Goal: Submit feedback/report problem

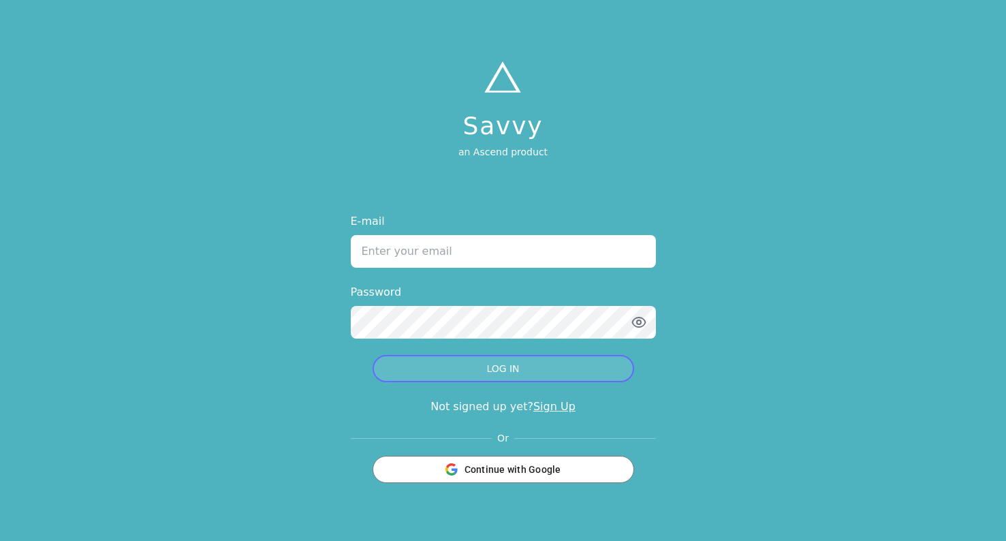
type input "[PERSON_NAME][EMAIL_ADDRESS][PERSON_NAME][DOMAIN_NAME]"
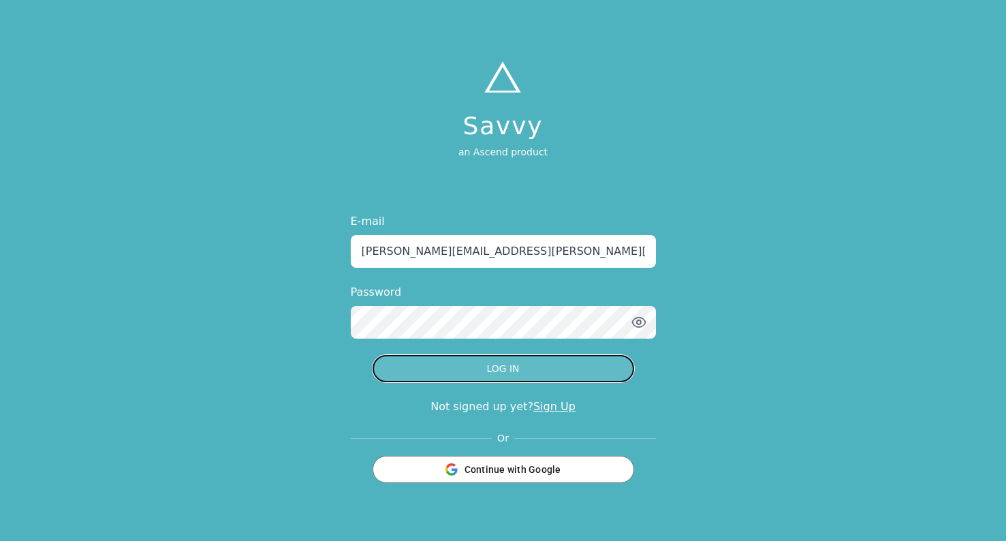
click at [420, 377] on button "LOG IN" at bounding box center [504, 368] width 262 height 27
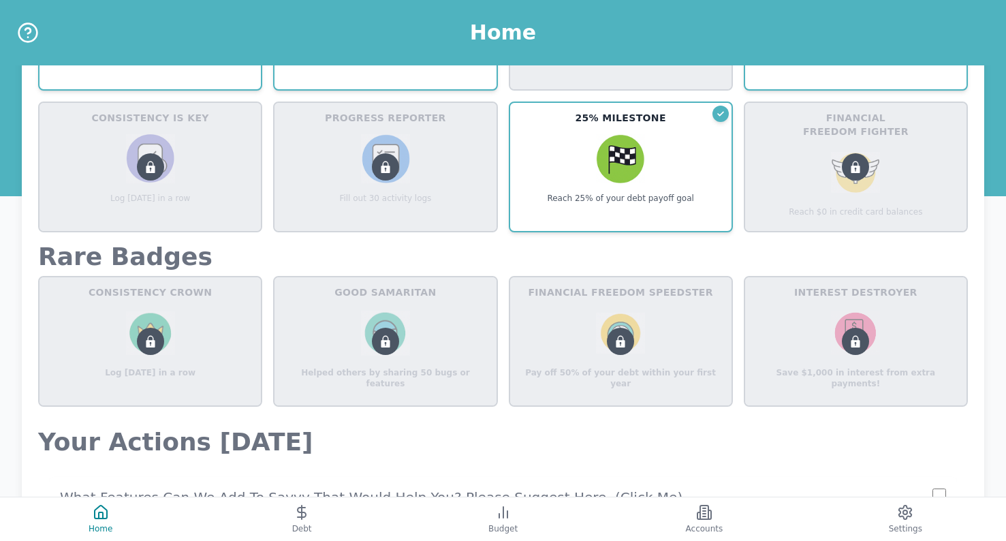
scroll to position [944, 0]
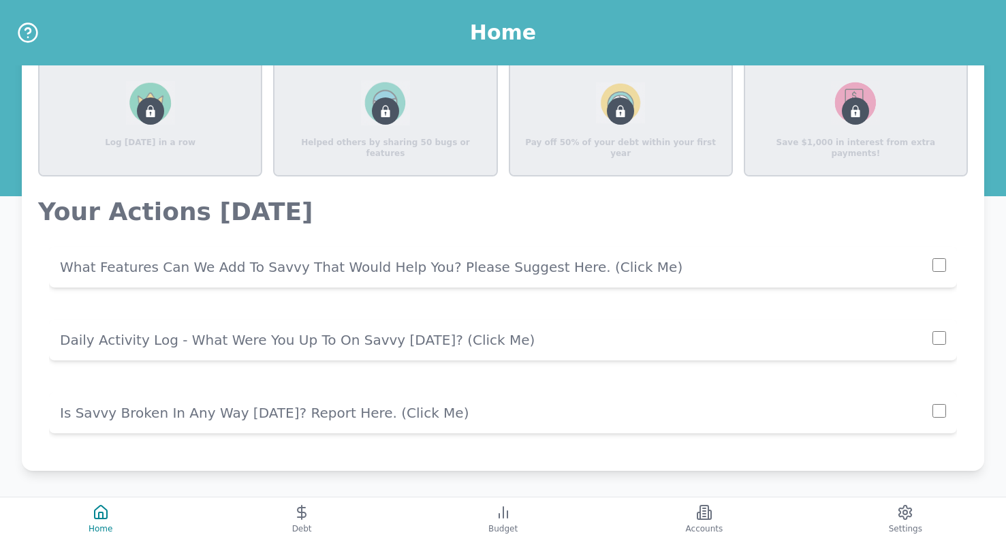
click at [369, 343] on p "Daily Activity Log - What Were You Up To On Savvy [DATE]? (click me)" at bounding box center [496, 339] width 873 height 19
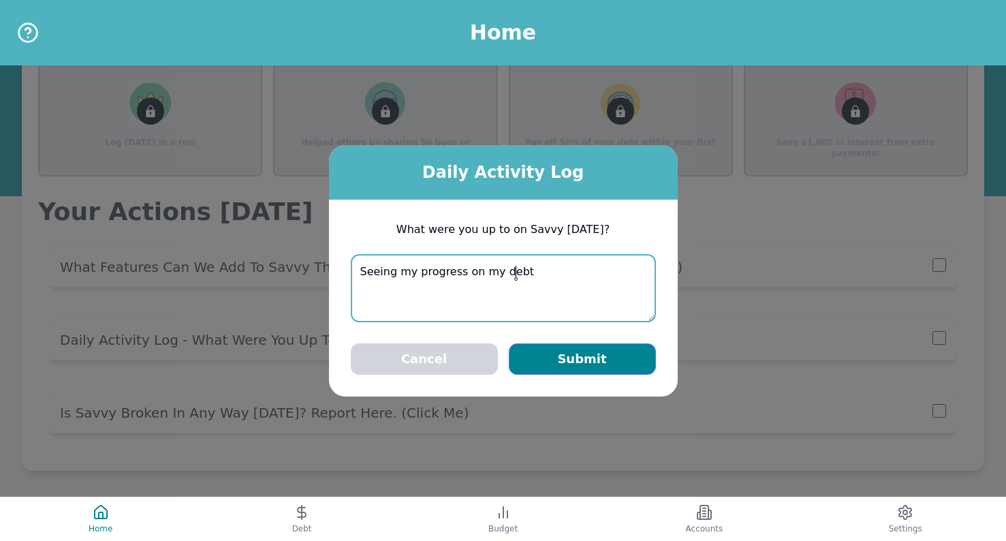
type textarea "Seeing my progress on my debt"
click at [604, 369] on button "Submit" at bounding box center [582, 358] width 147 height 31
click at [570, 349] on button "Submitting..." at bounding box center [582, 358] width 147 height 31
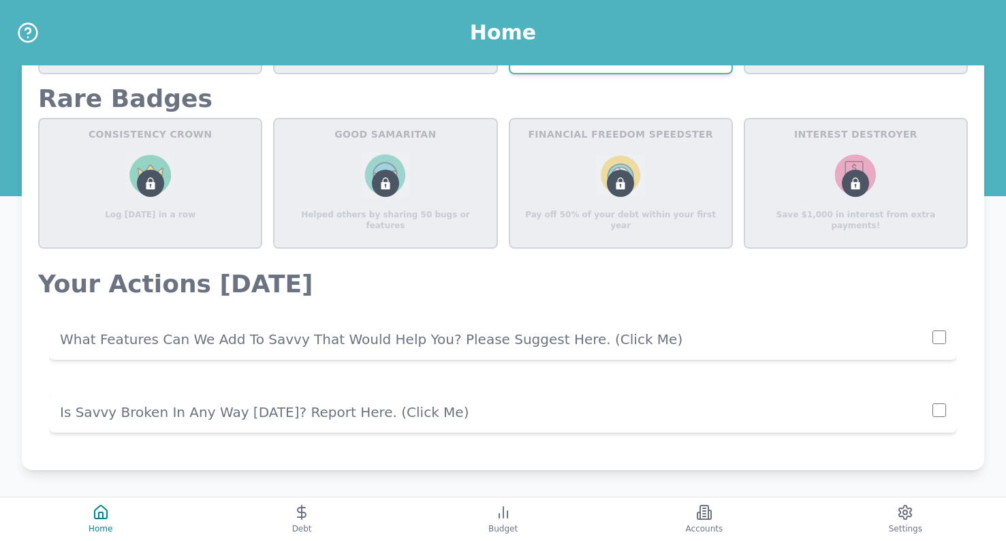
click at [463, 409] on p "Is Savvy Broken In Any Way [DATE]? Report Here. (click me)" at bounding box center [496, 412] width 873 height 19
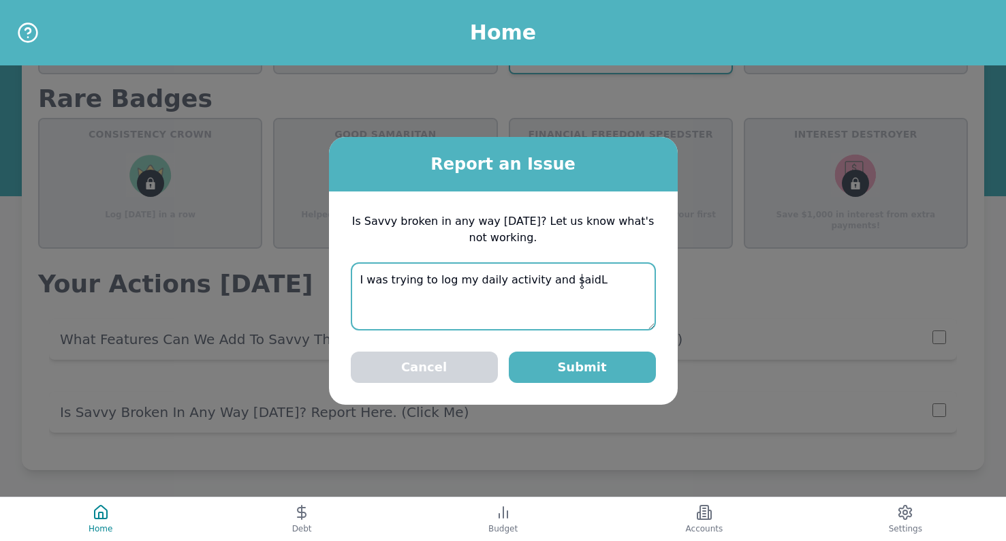
paste textarea "Failed to submit activity log. Please try again."
click at [578, 283] on textarea "I was trying to log my daily activity and saidL Failed to submit activity log. …" at bounding box center [503, 296] width 305 height 68
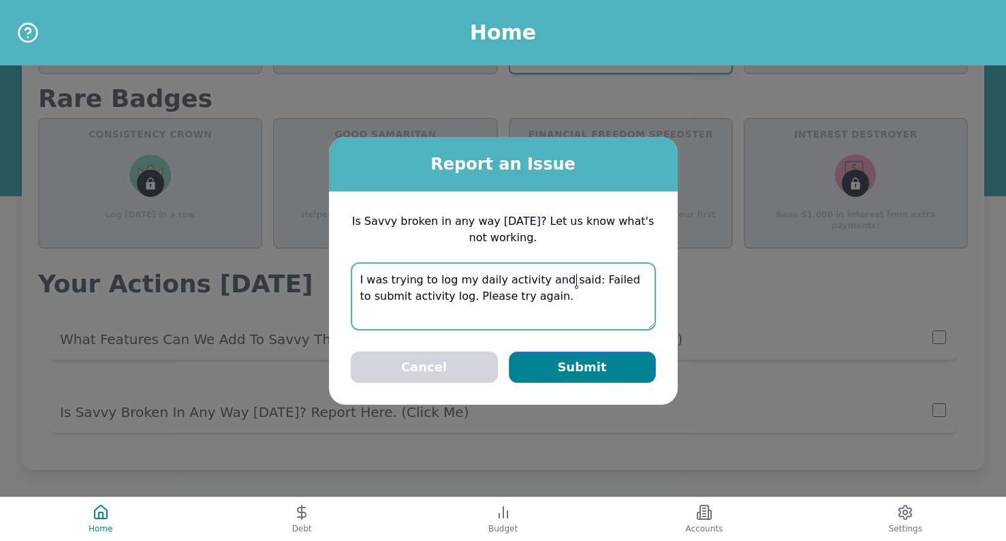
type textarea "I was trying to log my daily activity and said: Failed to submit activity log. …"
click at [525, 370] on button "Submit" at bounding box center [582, 367] width 147 height 31
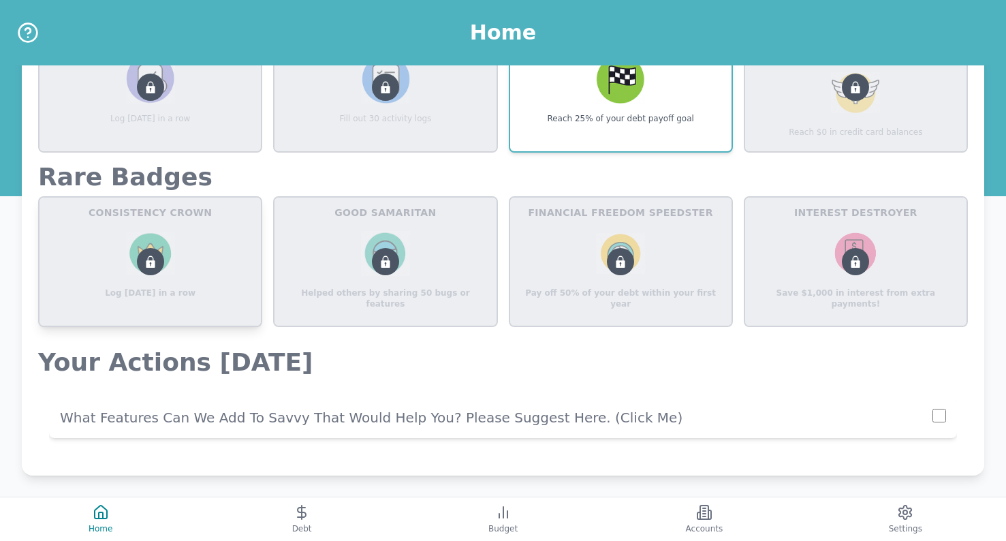
scroll to position [798, 0]
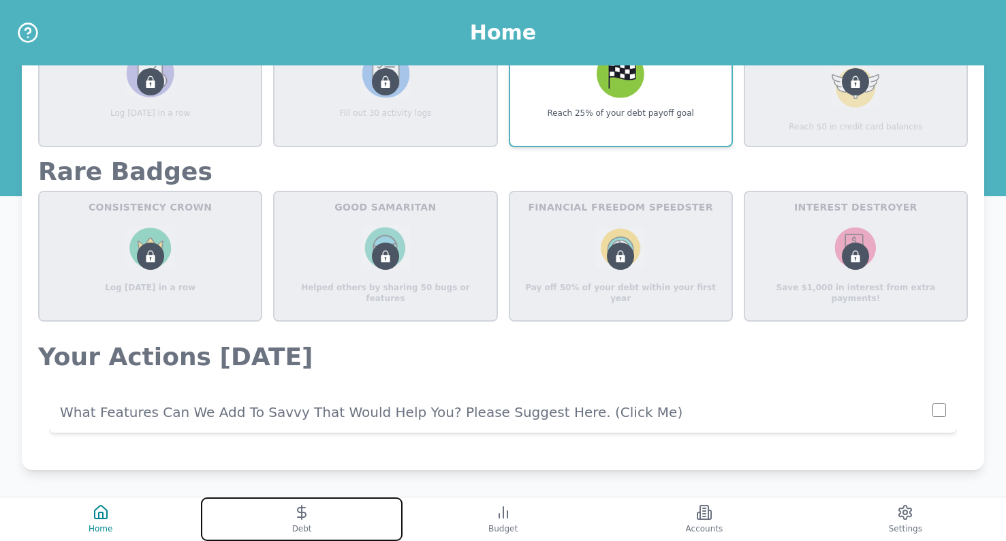
click at [287, 506] on button "Debt" at bounding box center [301, 519] width 201 height 44
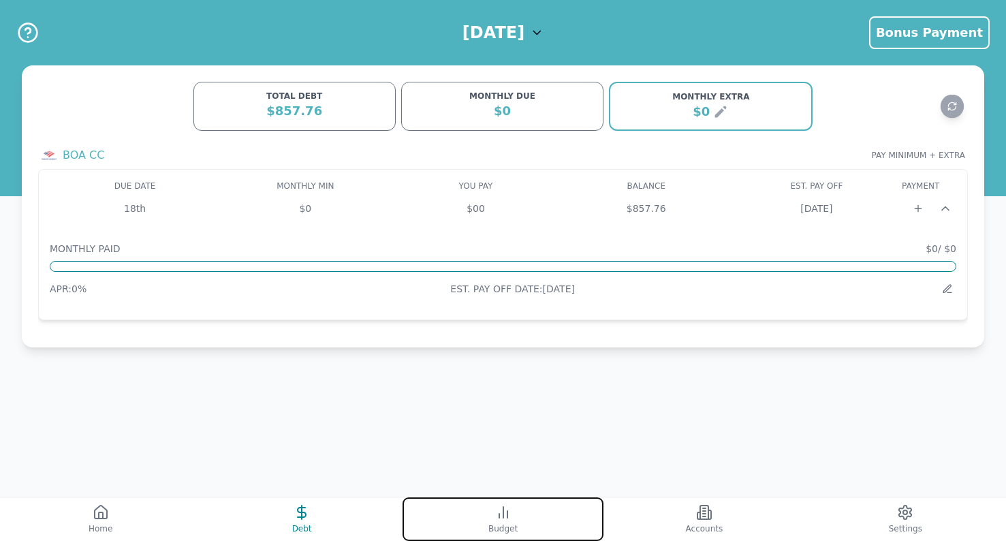
click at [502, 518] on icon at bounding box center [503, 512] width 16 height 16
